Goal: Task Accomplishment & Management: Use online tool/utility

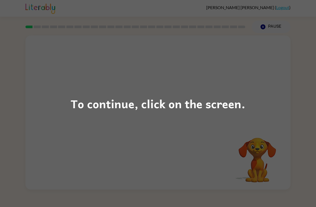
click at [229, 85] on div "To continue, click on the screen." at bounding box center [158, 103] width 316 height 207
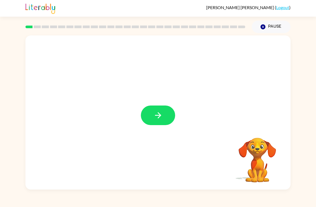
click at [168, 120] on button "button" at bounding box center [158, 115] width 34 height 20
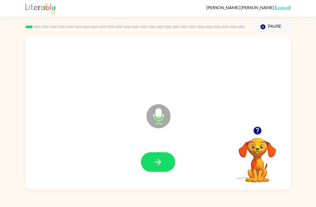
click at [288, 165] on div "Microphone The Microphone is here when it is your turn to talk" at bounding box center [157, 112] width 265 height 154
click at [159, 169] on button "button" at bounding box center [158, 162] width 34 height 20
click at [173, 161] on button "button" at bounding box center [158, 162] width 34 height 20
click at [165, 169] on button "button" at bounding box center [158, 162] width 34 height 20
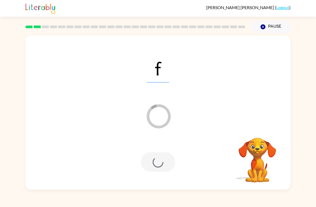
click at [167, 166] on div at bounding box center [158, 162] width 34 height 20
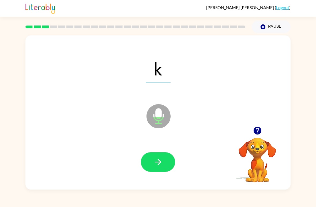
click at [169, 175] on div at bounding box center [158, 162] width 255 height 44
click at [161, 162] on icon "button" at bounding box center [158, 161] width 9 height 9
click at [164, 166] on button "button" at bounding box center [158, 162] width 34 height 20
click at [167, 169] on button "button" at bounding box center [158, 162] width 34 height 20
click at [166, 169] on button "button" at bounding box center [158, 162] width 34 height 20
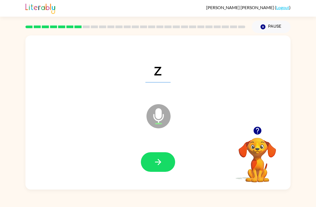
click at [167, 175] on div at bounding box center [158, 162] width 255 height 44
click at [165, 161] on button "button" at bounding box center [158, 162] width 34 height 20
click at [164, 171] on button "button" at bounding box center [158, 162] width 34 height 20
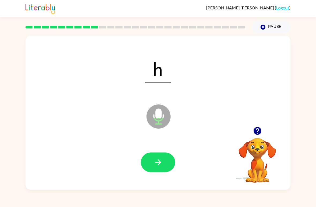
click at [167, 163] on button "button" at bounding box center [158, 162] width 34 height 20
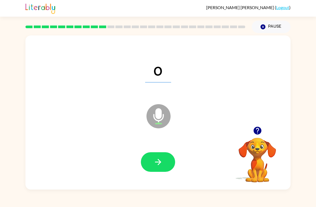
click at [168, 161] on button "button" at bounding box center [158, 162] width 34 height 20
click at [163, 163] on button "button" at bounding box center [158, 162] width 34 height 20
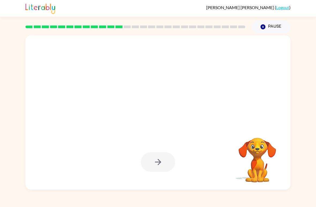
click at [164, 161] on div at bounding box center [158, 162] width 34 height 20
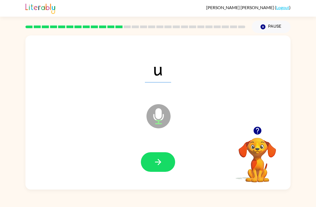
click at [161, 166] on icon "button" at bounding box center [158, 161] width 9 height 9
click at [161, 164] on icon "button" at bounding box center [158, 161] width 9 height 9
click at [14, 84] on div "y Microphone The Microphone is here when it is your turn to talk Your browser m…" at bounding box center [158, 111] width 316 height 156
click at [169, 164] on button "button" at bounding box center [158, 162] width 34 height 20
click at [167, 160] on button "button" at bounding box center [158, 162] width 34 height 20
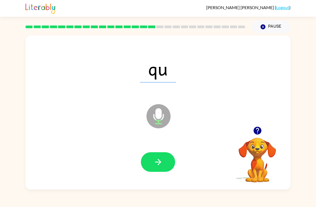
click at [160, 159] on icon "button" at bounding box center [158, 161] width 9 height 9
click at [154, 162] on icon "button" at bounding box center [158, 161] width 9 height 9
click at [164, 160] on button "button" at bounding box center [158, 162] width 34 height 20
click at [164, 166] on button "button" at bounding box center [158, 162] width 34 height 20
click at [167, 162] on button "button" at bounding box center [158, 162] width 34 height 20
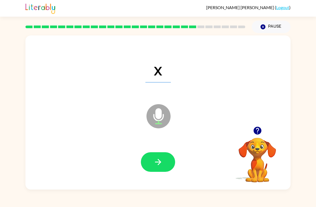
click at [169, 159] on button "button" at bounding box center [158, 162] width 34 height 20
click at [160, 155] on button "button" at bounding box center [158, 162] width 34 height 20
click at [158, 167] on icon "button" at bounding box center [158, 161] width 9 height 9
click at [155, 156] on button "button" at bounding box center [158, 162] width 34 height 20
click at [162, 162] on icon "button" at bounding box center [158, 161] width 9 height 9
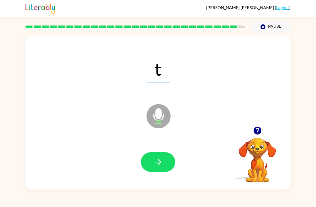
click at [172, 159] on button "button" at bounding box center [158, 162] width 34 height 20
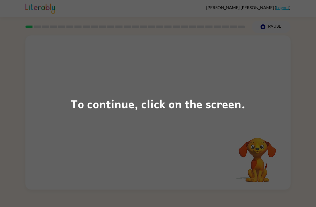
click at [204, 113] on div "To continue, click on the screen." at bounding box center [158, 103] width 316 height 207
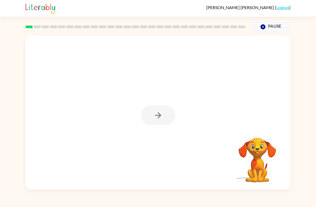
click at [162, 113] on div at bounding box center [158, 115] width 34 height 20
click at [159, 110] on button "button" at bounding box center [158, 115] width 34 height 20
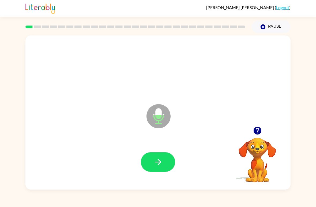
click at [158, 161] on icon "button" at bounding box center [158, 161] width 9 height 9
click at [160, 162] on icon "button" at bounding box center [158, 162] width 6 height 6
click at [156, 161] on icon "button" at bounding box center [158, 161] width 9 height 9
click at [164, 160] on button "button" at bounding box center [158, 162] width 34 height 20
click at [149, 161] on button "button" at bounding box center [158, 162] width 34 height 20
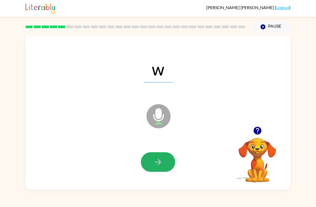
click at [167, 157] on button "button" at bounding box center [158, 162] width 34 height 20
click at [158, 160] on icon "button" at bounding box center [158, 162] width 6 height 6
click at [152, 161] on button "button" at bounding box center [158, 162] width 34 height 20
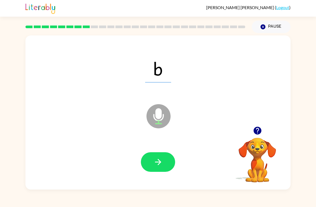
click at [162, 155] on button "button" at bounding box center [158, 162] width 34 height 20
click at [149, 157] on button "button" at bounding box center [158, 162] width 34 height 20
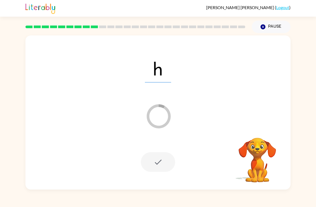
click at [315, 166] on div "h Loader Your response is being sent to our graders Your browser must support p…" at bounding box center [158, 111] width 316 height 156
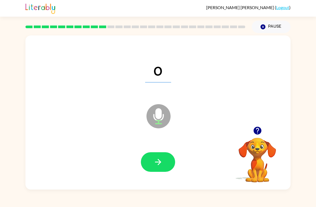
click at [163, 160] on button "button" at bounding box center [158, 162] width 34 height 20
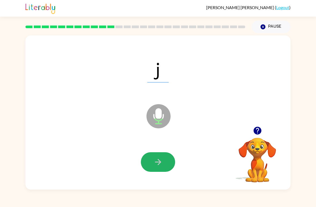
click at [158, 157] on button "button" at bounding box center [158, 162] width 34 height 20
click at [165, 161] on button "button" at bounding box center [158, 162] width 34 height 20
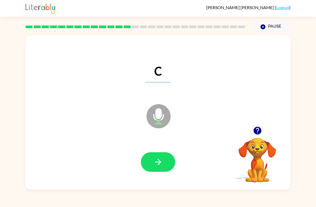
click at [169, 160] on button "button" at bounding box center [158, 162] width 34 height 20
click at [163, 164] on button "button" at bounding box center [158, 162] width 34 height 20
click at [157, 162] on icon "button" at bounding box center [158, 162] width 6 height 6
click at [171, 156] on button "button" at bounding box center [158, 162] width 34 height 20
click at [167, 161] on button "button" at bounding box center [158, 162] width 34 height 20
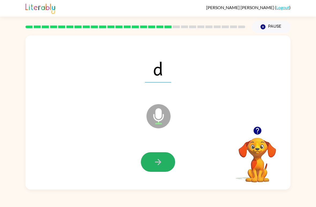
click at [157, 152] on button "button" at bounding box center [158, 162] width 34 height 20
click at [165, 163] on button "button" at bounding box center [158, 162] width 34 height 20
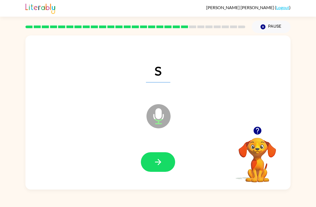
click at [162, 164] on icon "button" at bounding box center [158, 161] width 9 height 9
click at [157, 160] on icon "button" at bounding box center [158, 161] width 9 height 9
click at [159, 162] on icon "button" at bounding box center [158, 161] width 9 height 9
click at [153, 164] on button "button" at bounding box center [158, 162] width 34 height 20
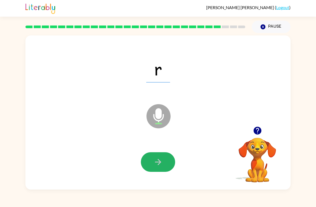
click at [160, 159] on icon "button" at bounding box center [158, 161] width 9 height 9
click at [161, 162] on icon "button" at bounding box center [158, 162] width 6 height 6
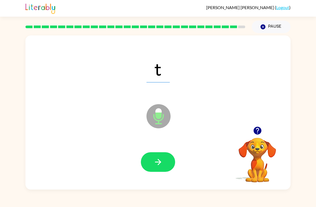
click at [165, 166] on button "button" at bounding box center [158, 162] width 34 height 20
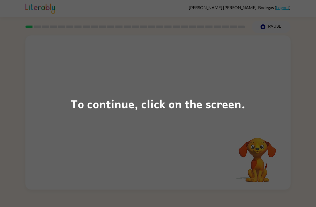
click at [230, 91] on div "To continue, click on the screen." at bounding box center [158, 103] width 316 height 207
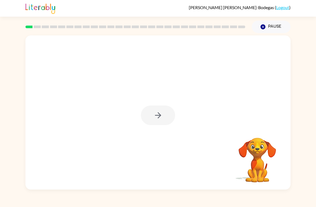
click at [162, 120] on div at bounding box center [158, 115] width 34 height 20
click at [162, 115] on div at bounding box center [158, 115] width 34 height 20
click at [150, 107] on div at bounding box center [158, 115] width 34 height 20
click at [152, 114] on button "button" at bounding box center [158, 115] width 34 height 20
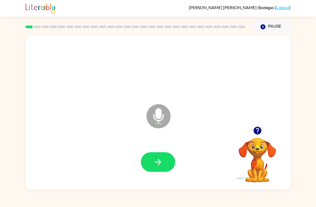
click at [150, 174] on div at bounding box center [158, 162] width 255 height 44
click at [153, 180] on div at bounding box center [158, 162] width 255 height 44
click at [151, 178] on div at bounding box center [158, 162] width 255 height 44
click at [151, 169] on button "button" at bounding box center [158, 162] width 34 height 20
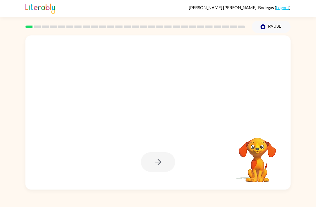
click at [155, 156] on div at bounding box center [158, 162] width 34 height 20
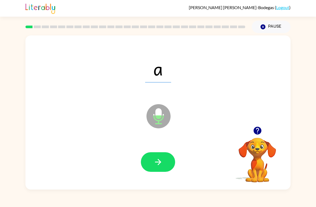
click at [163, 166] on button "button" at bounding box center [158, 162] width 34 height 20
click at [150, 158] on button "button" at bounding box center [158, 162] width 34 height 20
click at [156, 163] on icon "button" at bounding box center [158, 161] width 9 height 9
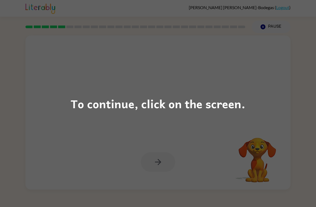
click at [159, 98] on div "To continue, click on the screen." at bounding box center [158, 103] width 175 height 18
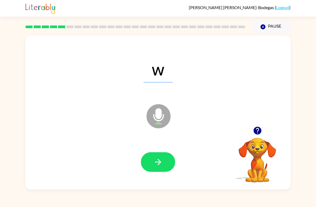
click at [161, 157] on icon "button" at bounding box center [158, 161] width 9 height 9
click at [159, 155] on button "button" at bounding box center [158, 162] width 34 height 20
click at [154, 154] on button "button" at bounding box center [158, 162] width 34 height 20
click at [154, 156] on button "button" at bounding box center [158, 162] width 34 height 20
click at [154, 157] on button "button" at bounding box center [158, 162] width 34 height 20
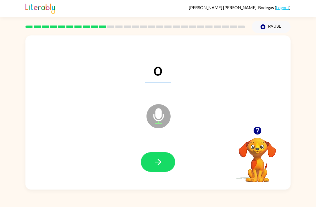
click at [154, 143] on div at bounding box center [158, 162] width 255 height 44
click at [163, 156] on button "button" at bounding box center [158, 162] width 34 height 20
click at [160, 156] on button "button" at bounding box center [158, 162] width 34 height 20
click at [163, 151] on div at bounding box center [158, 162] width 255 height 44
click at [163, 157] on button "button" at bounding box center [158, 162] width 34 height 20
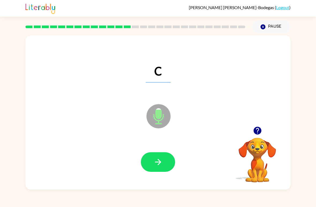
click at [155, 156] on button "button" at bounding box center [158, 162] width 34 height 20
click at [162, 161] on icon "button" at bounding box center [158, 161] width 9 height 9
click at [156, 155] on button "button" at bounding box center [158, 162] width 34 height 20
click at [154, 160] on icon "button" at bounding box center [158, 161] width 9 height 9
click at [150, 156] on button "button" at bounding box center [158, 162] width 34 height 20
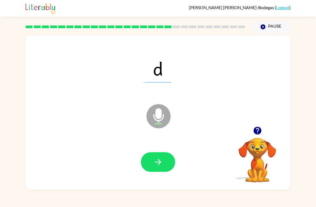
click at [157, 162] on icon "button" at bounding box center [158, 162] width 6 height 6
click at [154, 156] on button "button" at bounding box center [158, 162] width 34 height 20
click at [160, 158] on icon "button" at bounding box center [158, 161] width 9 height 9
click at [156, 161] on icon "button" at bounding box center [158, 161] width 9 height 9
click at [166, 156] on button "button" at bounding box center [158, 162] width 34 height 20
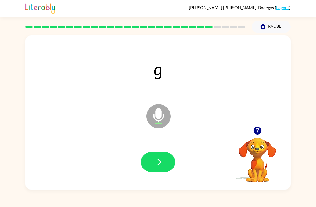
click at [161, 162] on icon "button" at bounding box center [158, 161] width 9 height 9
click at [167, 154] on button "button" at bounding box center [158, 162] width 34 height 20
click at [160, 162] on icon "button" at bounding box center [158, 162] width 6 height 6
click at [162, 153] on button "button" at bounding box center [158, 162] width 34 height 20
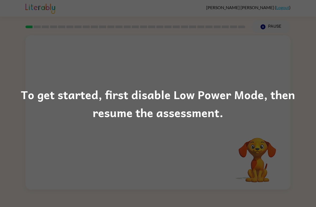
click at [159, 86] on div "To get started, first disable Low Power Mode, then resume the assessment." at bounding box center [158, 103] width 316 height 36
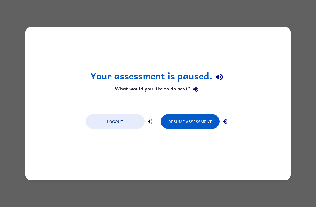
click at [191, 119] on button "Resume Assessment" at bounding box center [190, 121] width 59 height 14
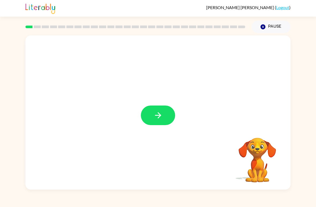
click at [166, 117] on button "button" at bounding box center [158, 115] width 34 height 20
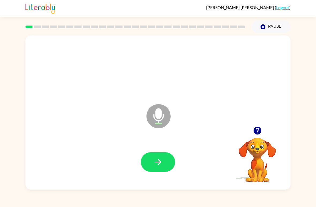
click at [160, 168] on button "button" at bounding box center [158, 162] width 34 height 20
click at [168, 164] on button "button" at bounding box center [158, 162] width 34 height 20
click at [166, 167] on button "button" at bounding box center [158, 162] width 34 height 20
click at [165, 171] on button "button" at bounding box center [158, 162] width 34 height 20
click at [159, 180] on div at bounding box center [158, 162] width 255 height 44
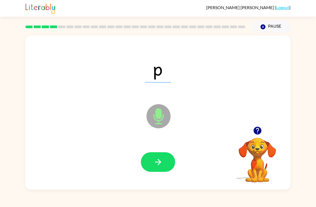
click at [169, 160] on button "button" at bounding box center [158, 162] width 34 height 20
click at [168, 159] on button "button" at bounding box center [158, 162] width 34 height 20
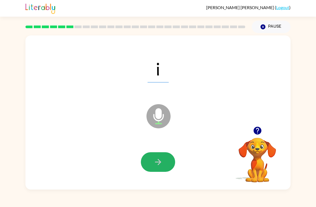
click at [160, 167] on button "button" at bounding box center [158, 162] width 34 height 20
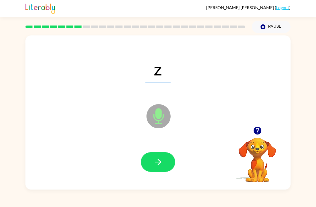
click at [167, 158] on button "button" at bounding box center [158, 162] width 34 height 20
click at [166, 170] on button "button" at bounding box center [158, 162] width 34 height 20
click at [167, 158] on button "button" at bounding box center [158, 162] width 34 height 20
click at [164, 158] on button "button" at bounding box center [158, 162] width 34 height 20
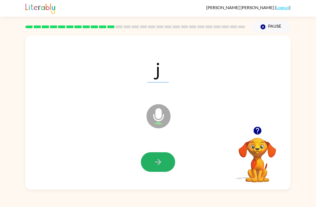
click at [167, 160] on button "button" at bounding box center [158, 162] width 34 height 20
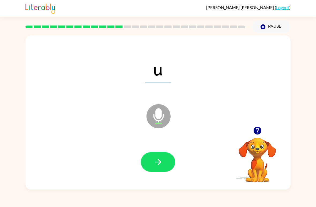
click at [163, 165] on button "button" at bounding box center [158, 162] width 34 height 20
click at [163, 162] on button "button" at bounding box center [158, 162] width 34 height 20
click at [167, 166] on button "button" at bounding box center [158, 162] width 34 height 20
click at [169, 168] on button "button" at bounding box center [158, 162] width 34 height 20
click at [166, 161] on button "button" at bounding box center [158, 162] width 34 height 20
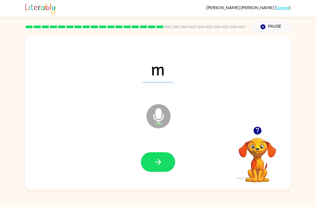
click at [170, 156] on button "button" at bounding box center [158, 162] width 34 height 20
click at [161, 161] on icon "button" at bounding box center [158, 161] width 9 height 9
click at [156, 161] on icon "button" at bounding box center [158, 161] width 9 height 9
click at [171, 160] on button "button" at bounding box center [158, 162] width 34 height 20
click at [166, 162] on button "button" at bounding box center [158, 162] width 34 height 20
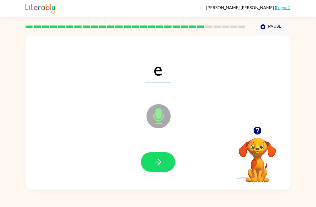
click at [163, 160] on button "button" at bounding box center [158, 162] width 34 height 20
click at [171, 166] on button "button" at bounding box center [158, 162] width 34 height 20
click at [165, 157] on button "button" at bounding box center [158, 162] width 34 height 20
click at [168, 164] on button "button" at bounding box center [158, 162] width 34 height 20
click at [169, 159] on button "button" at bounding box center [158, 162] width 34 height 20
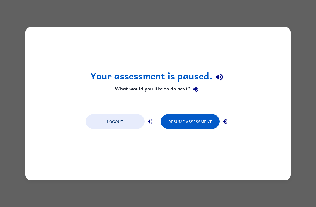
click at [184, 128] on button "Resume Assessment" at bounding box center [190, 121] width 59 height 14
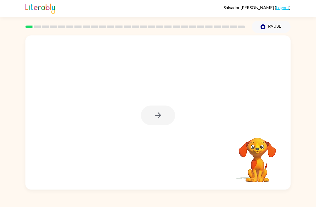
click at [157, 122] on div at bounding box center [158, 115] width 34 height 20
click at [164, 112] on div at bounding box center [158, 115] width 34 height 20
click at [154, 113] on icon "button" at bounding box center [158, 114] width 9 height 9
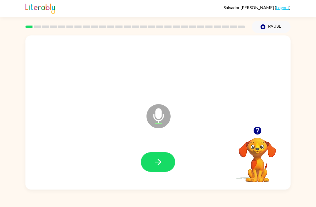
click at [156, 161] on icon "button" at bounding box center [158, 161] width 9 height 9
click at [159, 165] on icon "button" at bounding box center [158, 161] width 9 height 9
click at [162, 161] on icon "button" at bounding box center [158, 161] width 9 height 9
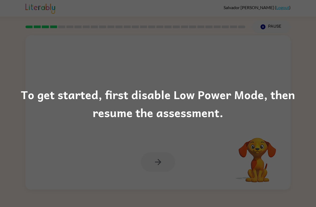
click at [237, 78] on div "To get started, first disable Low Power Mode, then resume the assessment." at bounding box center [158, 103] width 316 height 207
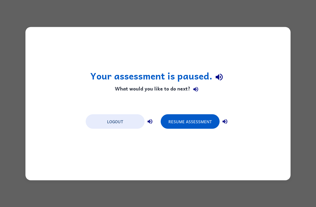
click at [196, 122] on button "Resume Assessment" at bounding box center [190, 121] width 59 height 14
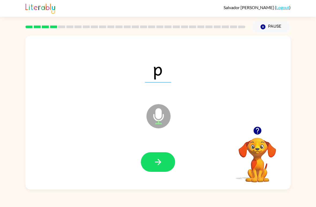
click at [150, 165] on button "button" at bounding box center [158, 162] width 34 height 20
click at [160, 153] on button "button" at bounding box center [158, 162] width 34 height 20
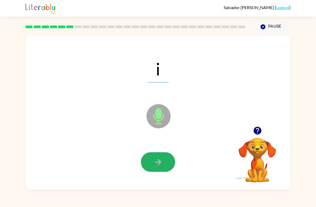
click at [158, 164] on icon "button" at bounding box center [158, 161] width 9 height 9
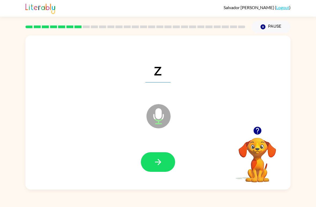
click at [168, 160] on button "button" at bounding box center [158, 162] width 34 height 20
click at [153, 158] on button "button" at bounding box center [158, 162] width 34 height 20
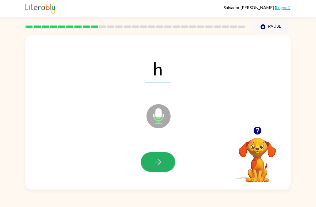
click at [161, 154] on button "button" at bounding box center [158, 162] width 34 height 20
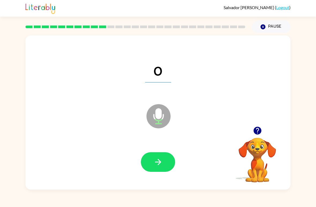
click at [163, 148] on div at bounding box center [158, 162] width 255 height 44
click at [158, 150] on div at bounding box center [158, 162] width 255 height 44
click at [159, 160] on icon "button" at bounding box center [158, 162] width 6 height 6
click at [157, 160] on icon "button" at bounding box center [158, 161] width 9 height 9
click at [160, 164] on icon "button" at bounding box center [158, 161] width 9 height 9
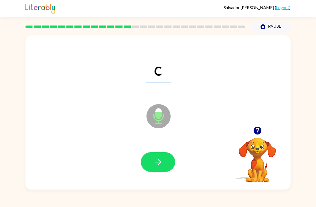
click at [157, 180] on div at bounding box center [158, 162] width 255 height 44
click at [163, 159] on icon "button" at bounding box center [158, 161] width 9 height 9
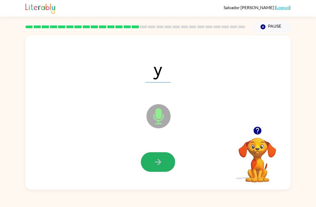
click at [155, 156] on button "button" at bounding box center [158, 162] width 34 height 20
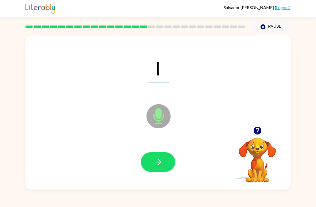
click at [163, 163] on button "button" at bounding box center [158, 162] width 34 height 20
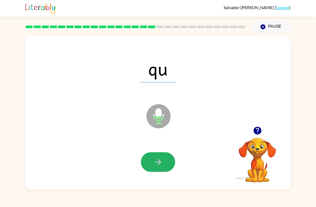
click at [163, 161] on button "button" at bounding box center [158, 162] width 34 height 20
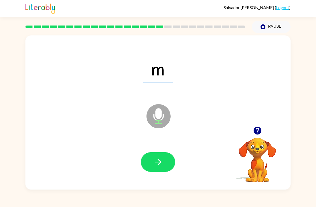
click at [163, 164] on icon "button" at bounding box center [158, 161] width 9 height 9
click at [162, 161] on icon "button" at bounding box center [158, 161] width 9 height 9
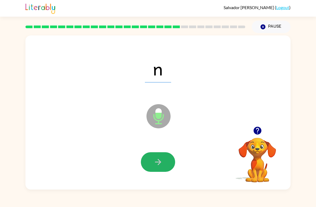
click at [168, 159] on button "button" at bounding box center [158, 162] width 34 height 20
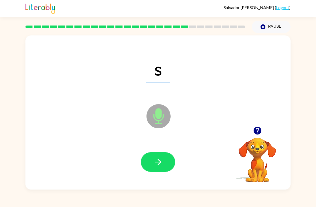
click at [163, 160] on button "button" at bounding box center [158, 162] width 34 height 20
click at [164, 158] on button "button" at bounding box center [158, 162] width 34 height 20
click at [162, 160] on icon "button" at bounding box center [158, 161] width 9 height 9
click at [166, 157] on button "button" at bounding box center [158, 162] width 34 height 20
click at [157, 168] on button "button" at bounding box center [158, 162] width 34 height 20
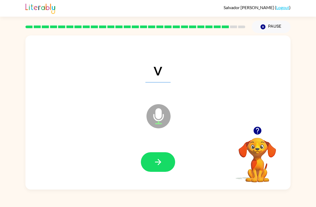
click at [158, 164] on icon "button" at bounding box center [158, 161] width 9 height 9
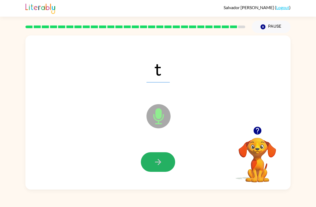
click at [165, 159] on button "button" at bounding box center [158, 162] width 34 height 20
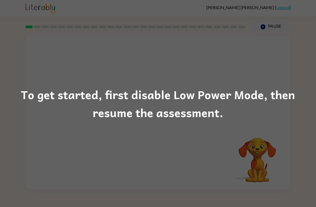
click at [165, 105] on div "To get started, first disable Low Power Mode, then resume the assessment." at bounding box center [158, 103] width 316 height 36
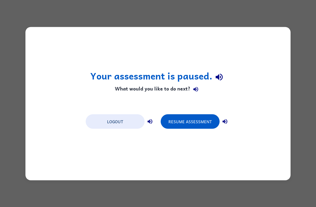
click at [195, 120] on button "Resume Assessment" at bounding box center [190, 121] width 59 height 14
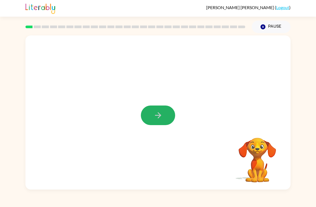
click at [171, 120] on button "button" at bounding box center [158, 115] width 34 height 20
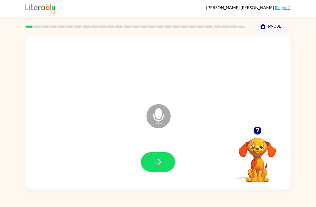
click at [159, 154] on button "button" at bounding box center [158, 162] width 34 height 20
click at [148, 171] on button "button" at bounding box center [158, 162] width 34 height 20
click at [162, 153] on button "button" at bounding box center [158, 162] width 34 height 20
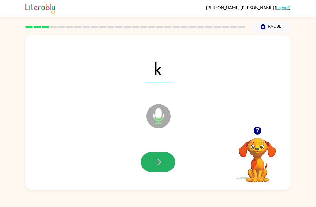
click at [162, 157] on button "button" at bounding box center [158, 162] width 34 height 20
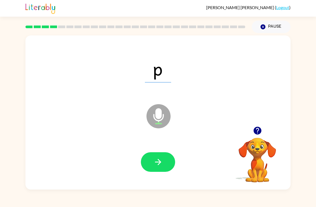
click at [169, 162] on button "button" at bounding box center [158, 162] width 34 height 20
click at [163, 157] on button "button" at bounding box center [158, 162] width 34 height 20
click at [164, 164] on button "button" at bounding box center [158, 162] width 34 height 20
click at [166, 160] on button "button" at bounding box center [158, 162] width 34 height 20
click at [161, 162] on icon "button" at bounding box center [158, 162] width 6 height 6
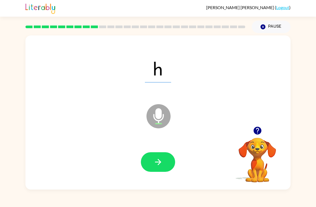
click at [165, 156] on button "button" at bounding box center [158, 162] width 34 height 20
click at [167, 164] on button "button" at bounding box center [158, 162] width 34 height 20
click at [164, 157] on button "button" at bounding box center [158, 162] width 34 height 20
click at [169, 159] on button "button" at bounding box center [158, 162] width 34 height 20
click at [166, 164] on button "button" at bounding box center [158, 162] width 34 height 20
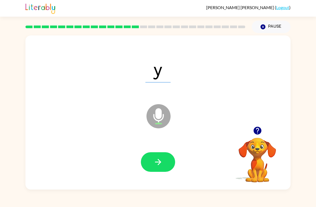
click at [263, 164] on video "Your browser must support playing .mp4 files to use Literably. Please try using…" at bounding box center [258, 156] width 54 height 54
click at [156, 161] on icon "button" at bounding box center [158, 161] width 9 height 9
click at [158, 164] on icon "button" at bounding box center [158, 162] width 6 height 6
click at [167, 159] on button "button" at bounding box center [158, 162] width 34 height 20
click at [167, 158] on button "button" at bounding box center [158, 162] width 34 height 20
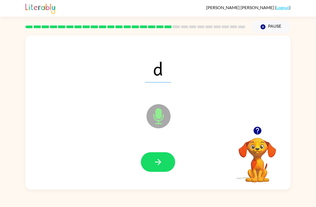
click at [152, 160] on button "button" at bounding box center [158, 162] width 34 height 20
click at [161, 154] on button "button" at bounding box center [158, 162] width 34 height 20
click at [164, 164] on button "button" at bounding box center [158, 162] width 34 height 20
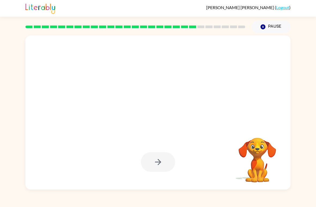
click at [159, 162] on div at bounding box center [158, 162] width 34 height 20
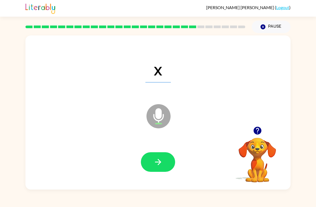
click at [161, 159] on icon "button" at bounding box center [158, 161] width 9 height 9
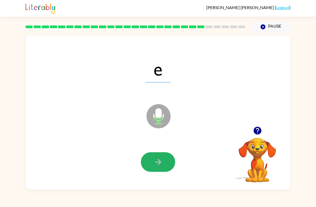
click at [164, 165] on button "button" at bounding box center [158, 162] width 34 height 20
click at [162, 163] on icon "button" at bounding box center [158, 161] width 9 height 9
click at [160, 161] on icon "button" at bounding box center [158, 162] width 6 height 6
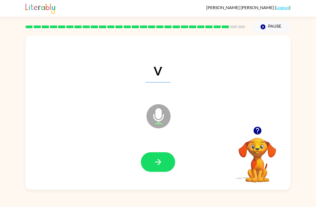
click at [150, 159] on button "button" at bounding box center [158, 162] width 34 height 20
click at [156, 158] on icon "button" at bounding box center [158, 161] width 9 height 9
